Goal: Task Accomplishment & Management: Manage account settings

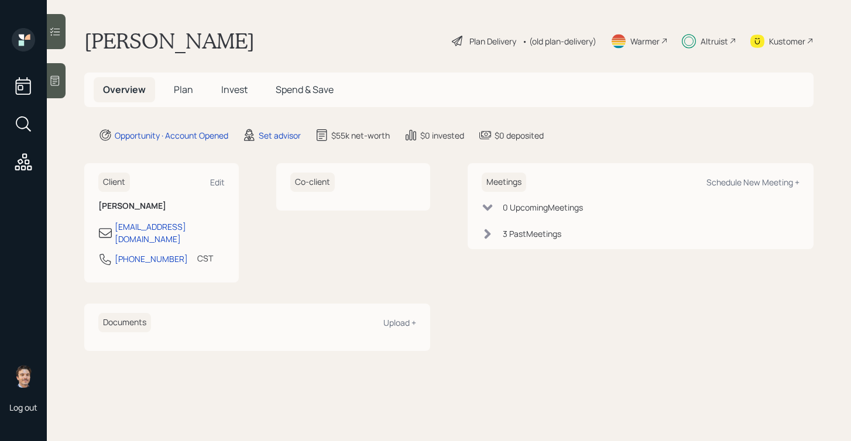
click at [252, 164] on div "Client Edit Wanda Leonard Wandaleonard61@gmail.com 205-650-2593 CST Currently 1…" at bounding box center [257, 222] width 346 height 119
click at [267, 137] on div "Set advisor" at bounding box center [280, 135] width 42 height 12
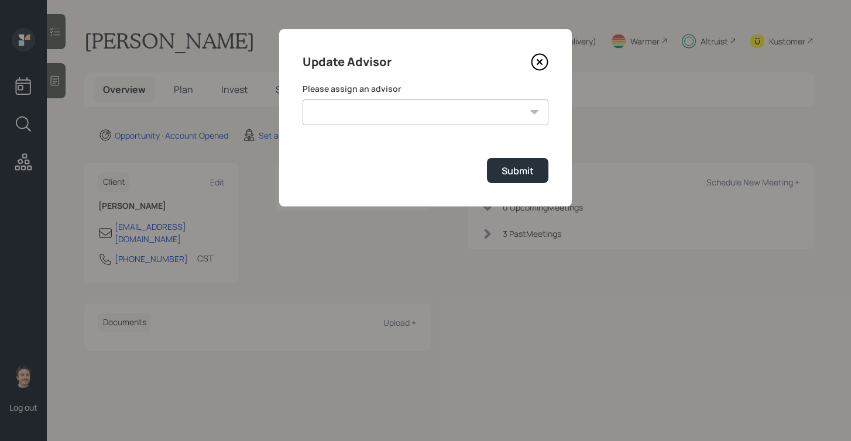
click at [383, 107] on select "James DiStasi Jonah Coleman Tyler End Treva Nostdahl Eric Schwartz Michael Russ…" at bounding box center [426, 113] width 246 height 26
select select "bf4ae378-4b9f-4dbb-a285-95ea45e7179c"
click at [303, 100] on select "James DiStasi Jonah Coleman Tyler End Treva Nostdahl Eric Schwartz Michael Russ…" at bounding box center [426, 113] width 246 height 26
click at [509, 173] on div "Submit" at bounding box center [518, 170] width 32 height 13
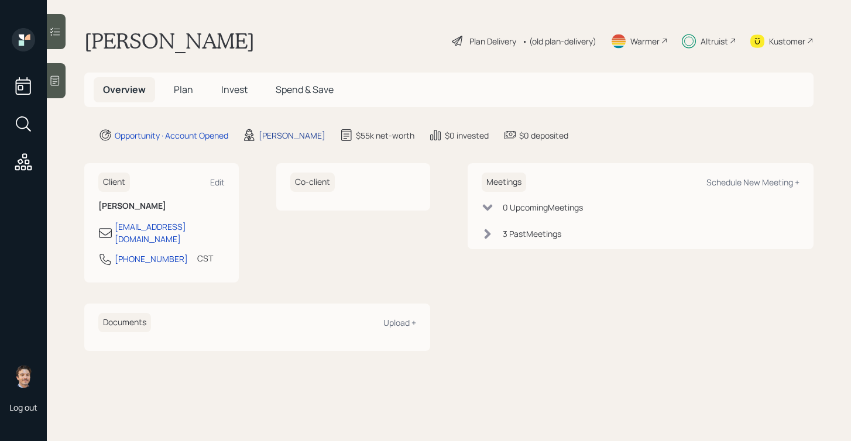
click at [298, 135] on div "[PERSON_NAME]" at bounding box center [292, 135] width 67 height 12
select select "bf4ae378-4b9f-4dbb-a285-95ea45e7179c"
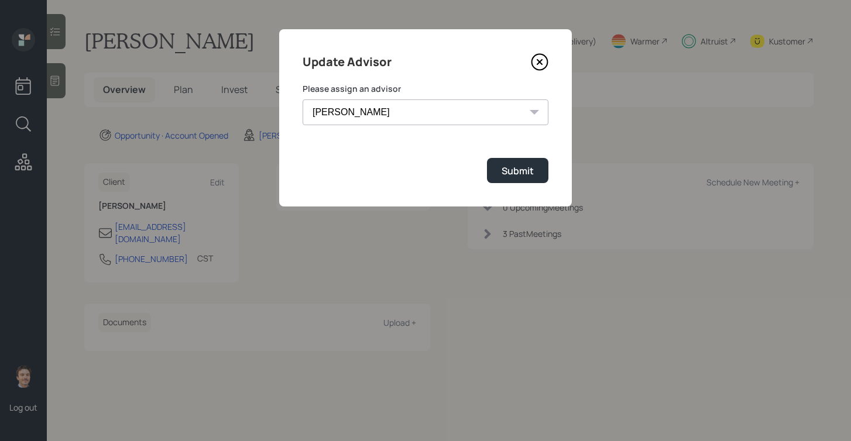
click at [536, 60] on icon at bounding box center [540, 62] width 18 height 18
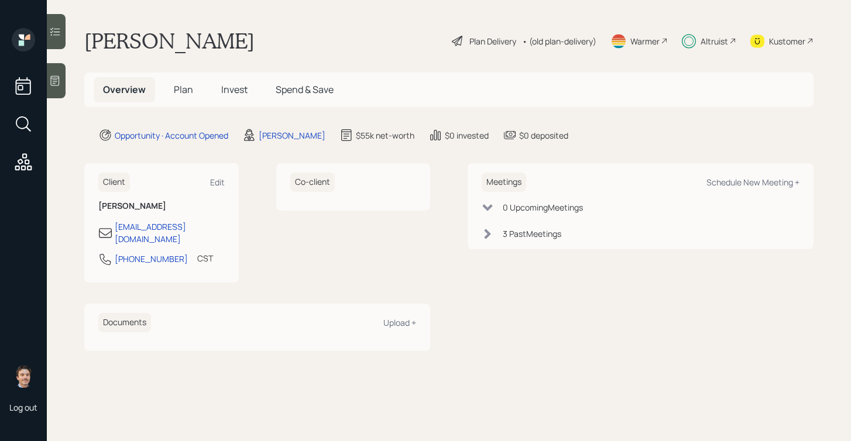
click at [504, 43] on div "Plan Delivery" at bounding box center [492, 41] width 47 height 12
